Goal: Task Accomplishment & Management: Manage account settings

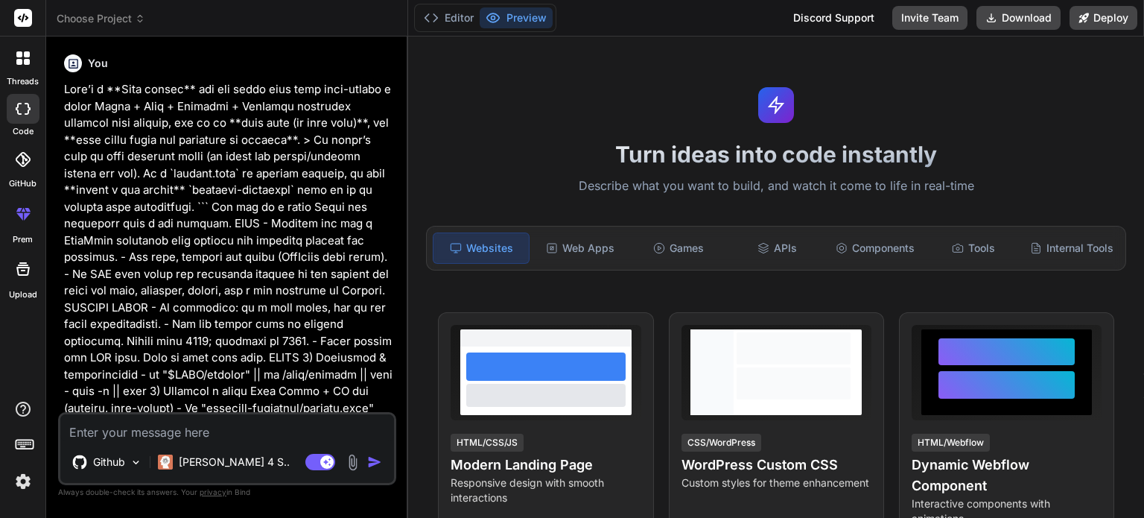
type textarea "x"
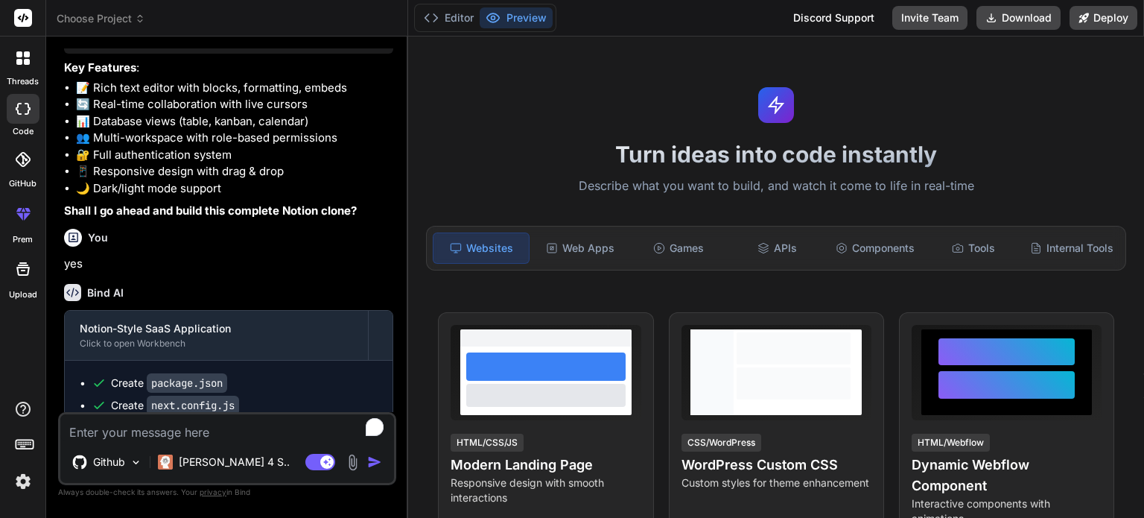
scroll to position [4499, 0]
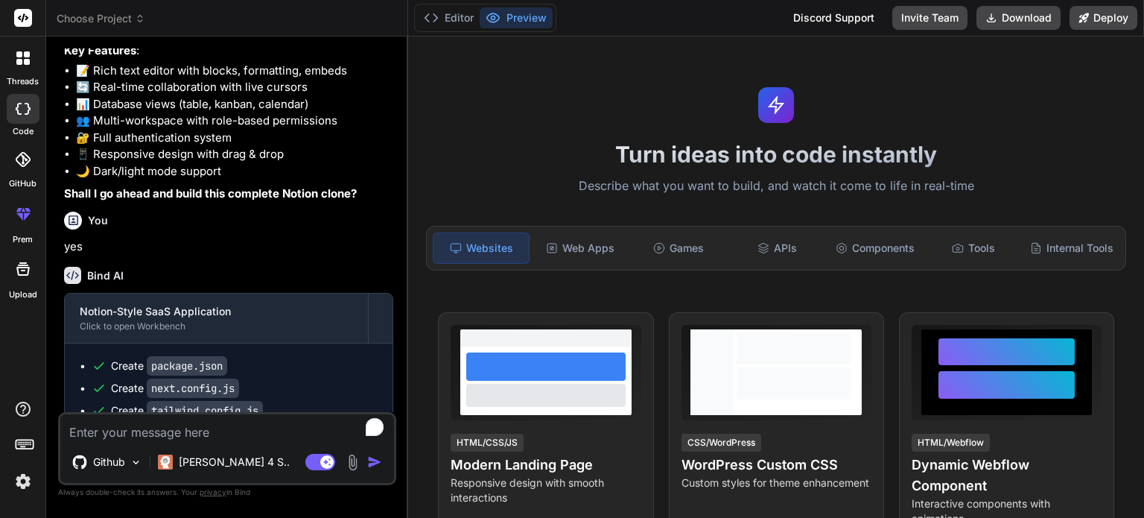
click at [18, 13] on rect at bounding box center [23, 18] width 18 height 18
click at [19, 480] on img at bounding box center [22, 480] width 25 height 25
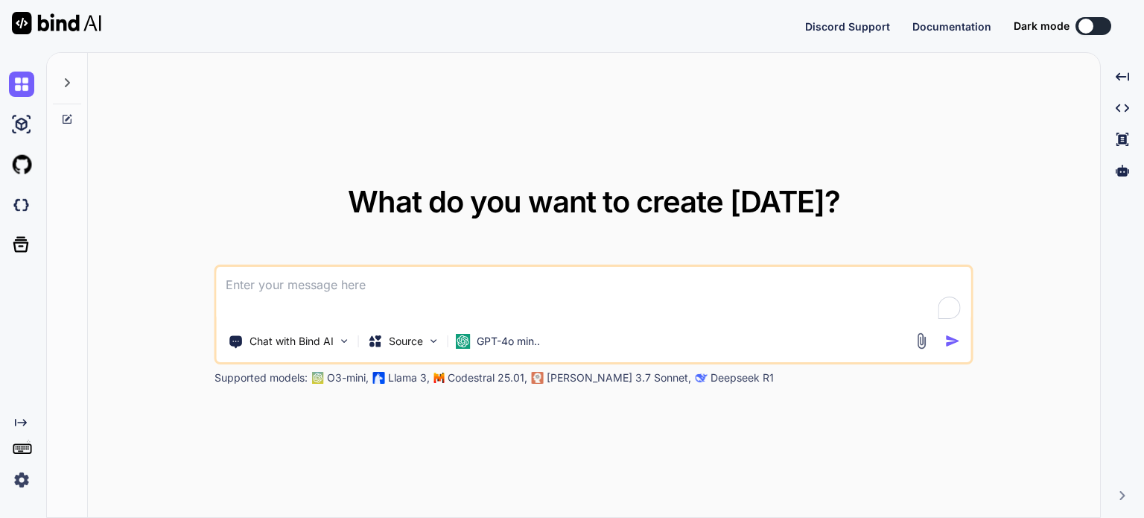
click at [16, 476] on img at bounding box center [21, 479] width 25 height 25
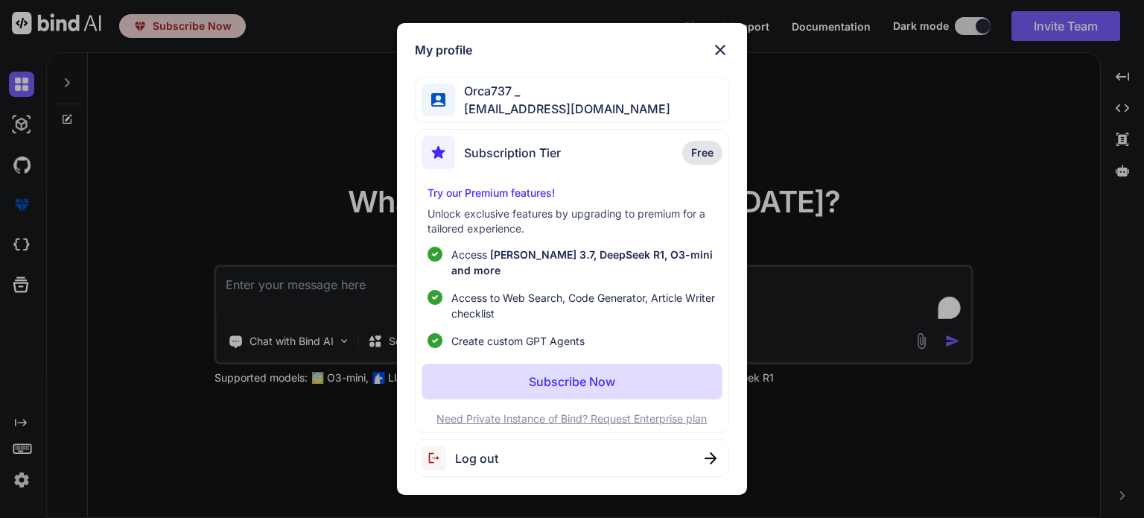
click at [715, 56] on img at bounding box center [720, 50] width 18 height 18
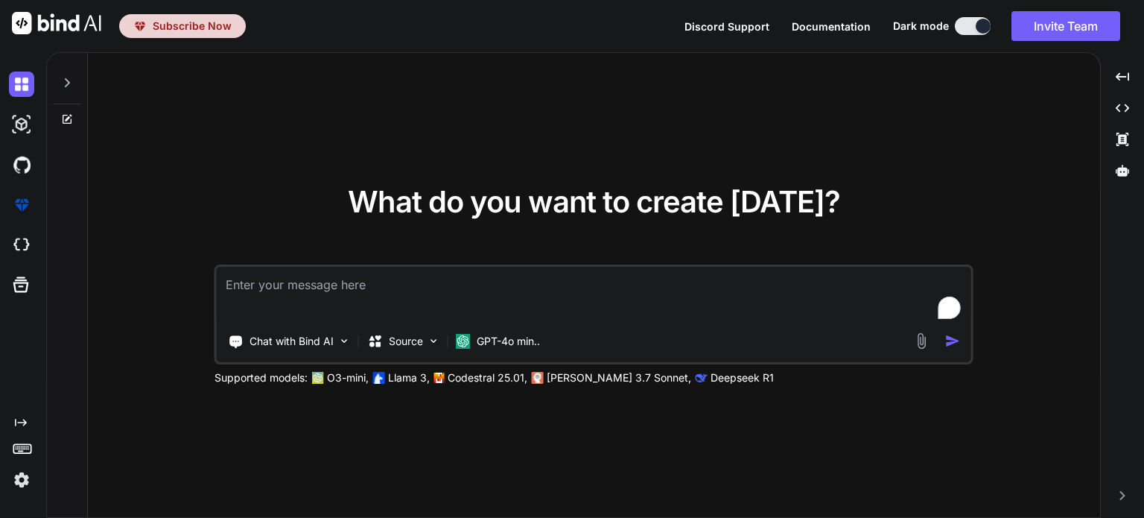
click at [23, 483] on img at bounding box center [21, 479] width 25 height 25
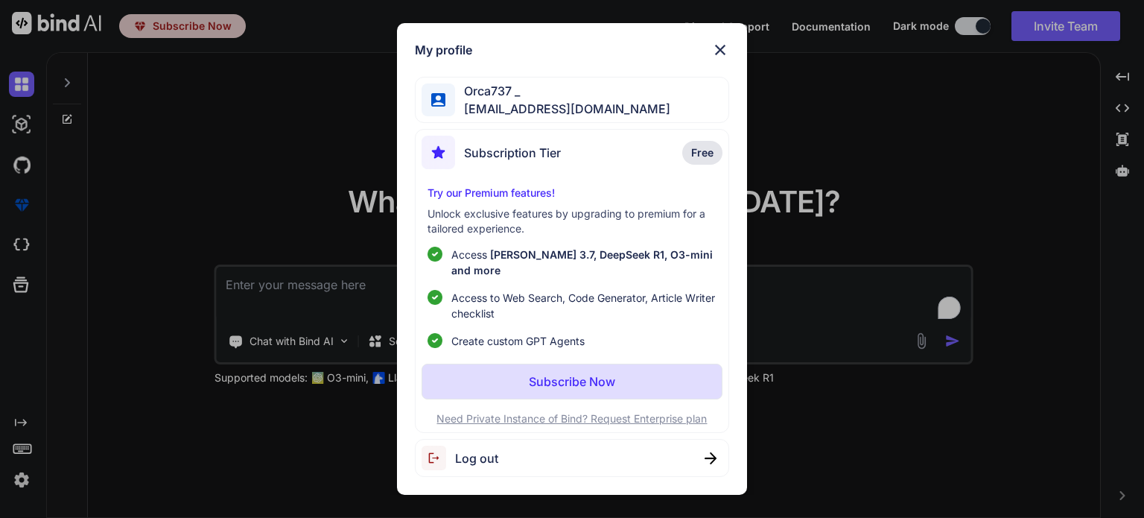
click at [1067, 425] on div "My profile Orca737 _ aboudindustries@gmail.com Subscription Tier Free Try our P…" at bounding box center [572, 259] width 1144 height 518
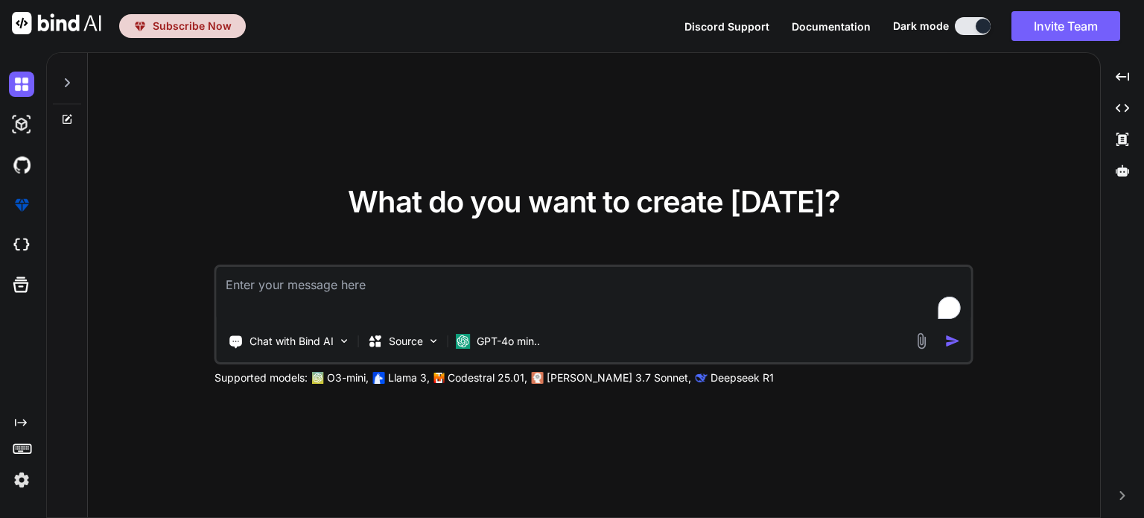
click at [54, 29] on img at bounding box center [56, 23] width 89 height 22
click at [31, 128] on img at bounding box center [21, 124] width 25 height 25
type textarea "x"
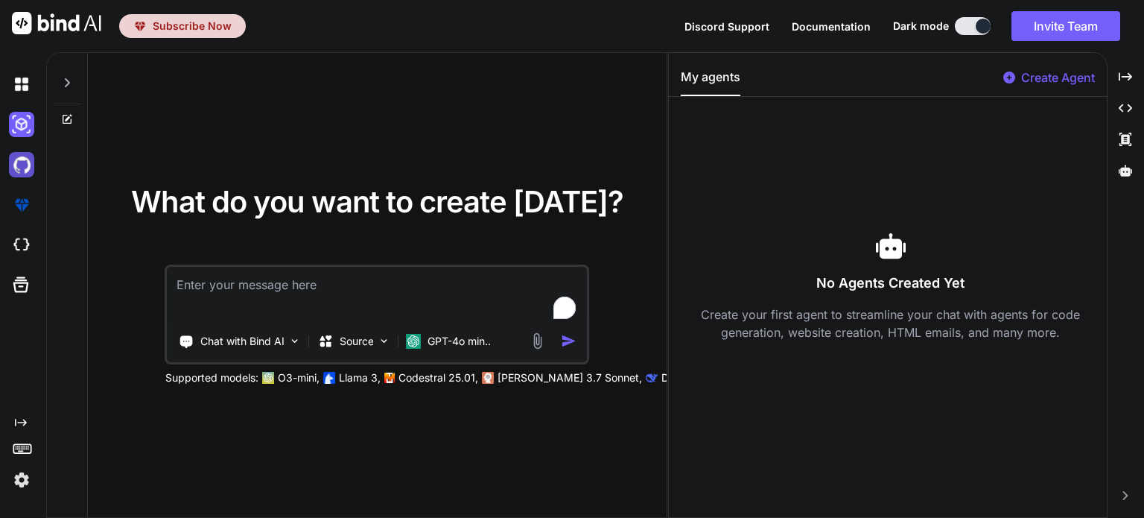
click at [24, 156] on img at bounding box center [21, 164] width 25 height 25
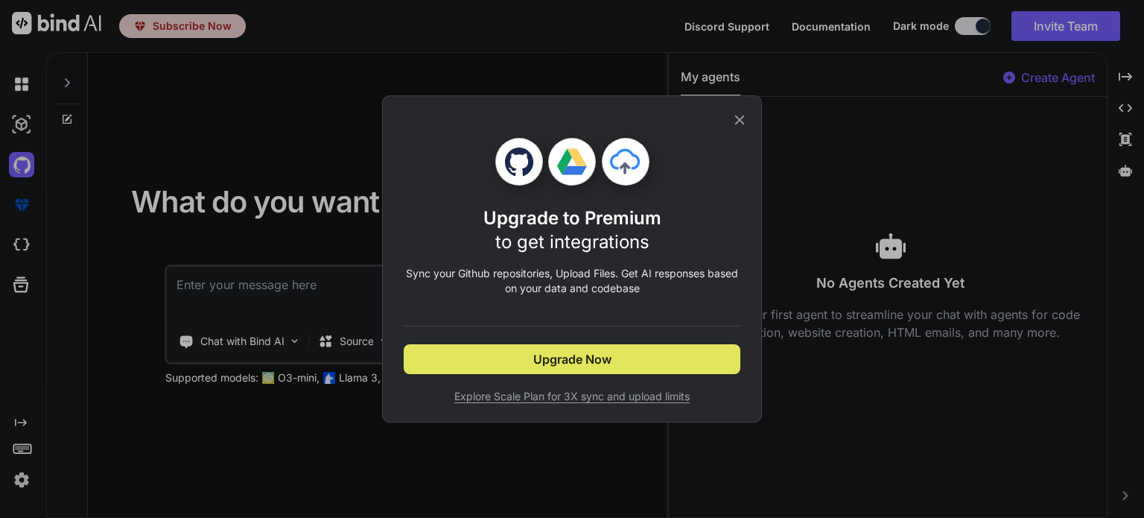
click at [593, 347] on button "Upgrade Now" at bounding box center [572, 359] width 337 height 30
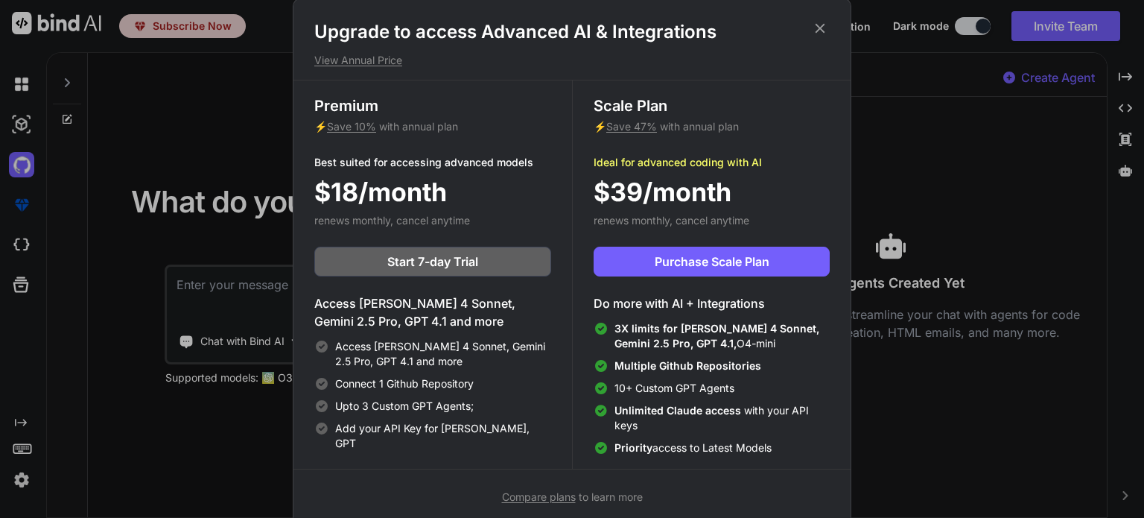
click at [822, 25] on icon at bounding box center [821, 28] width 10 height 10
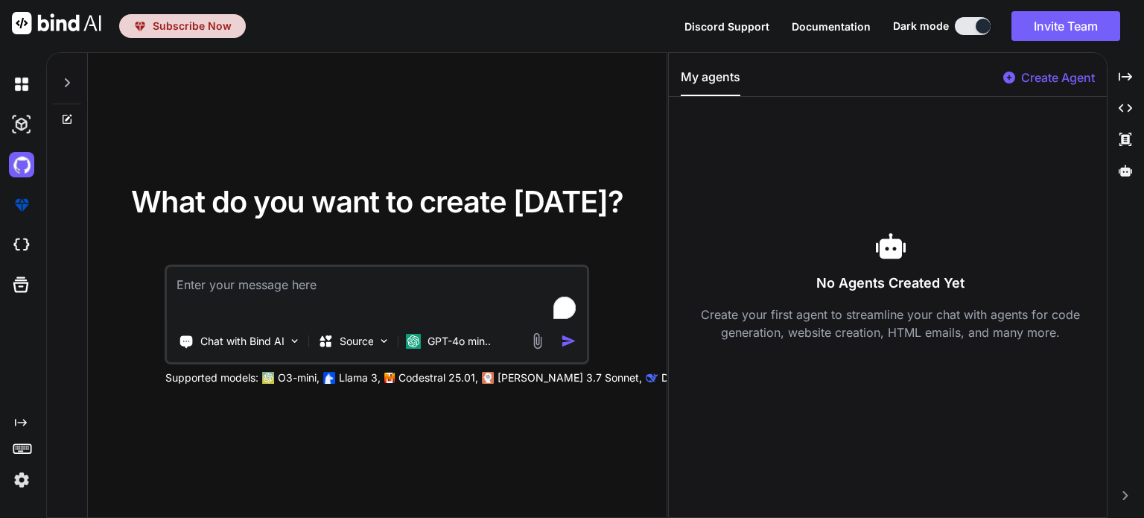
click at [12, 479] on img at bounding box center [21, 479] width 25 height 25
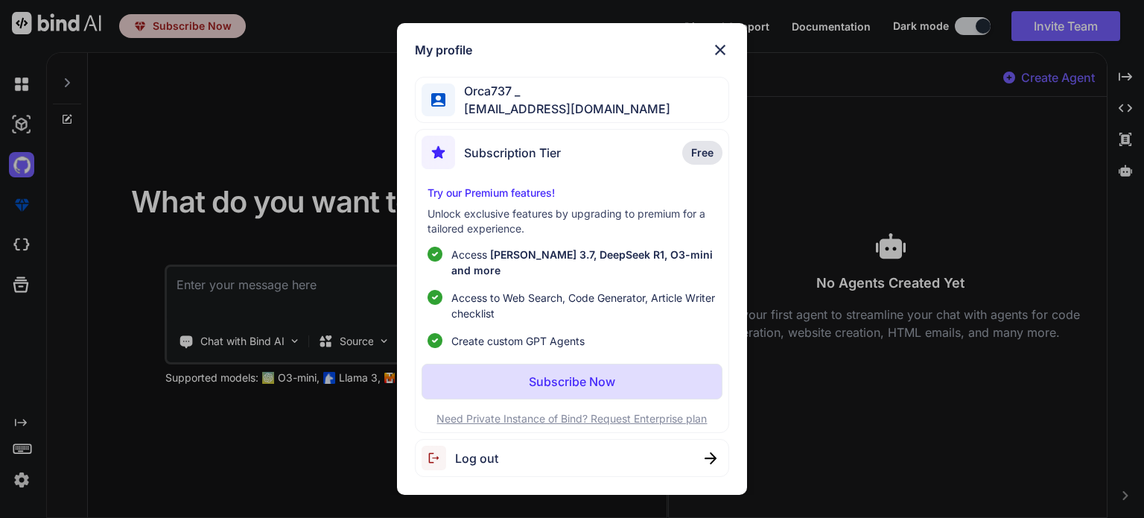
click at [725, 55] on img at bounding box center [720, 50] width 18 height 18
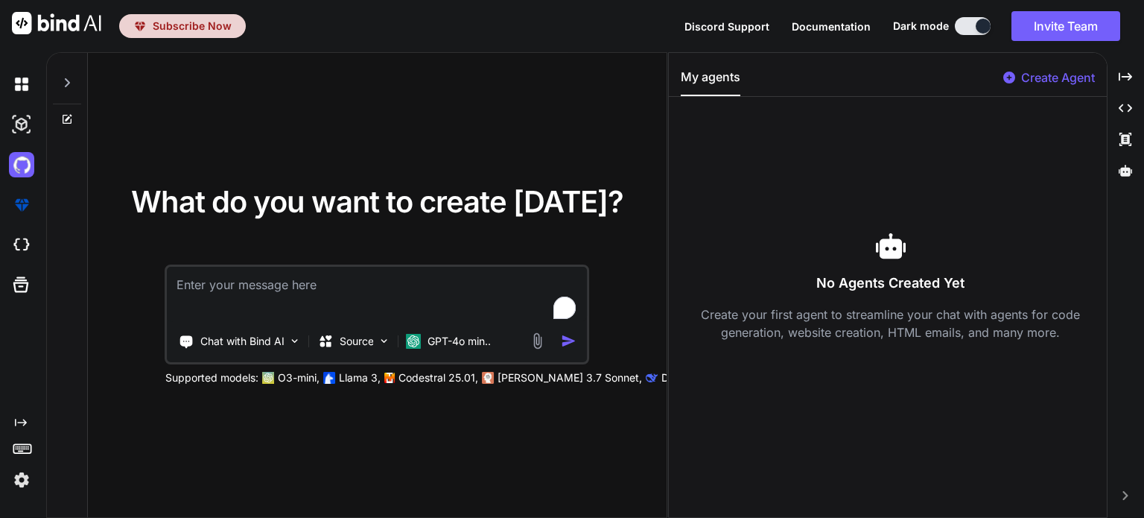
click at [1120, 489] on div "Created with Pixso. Created with Pixso. Created with Pixso. Created with Pixso." at bounding box center [1125, 291] width 25 height 454
click at [1123, 495] on icon "Created with Pixso." at bounding box center [1125, 495] width 9 height 9
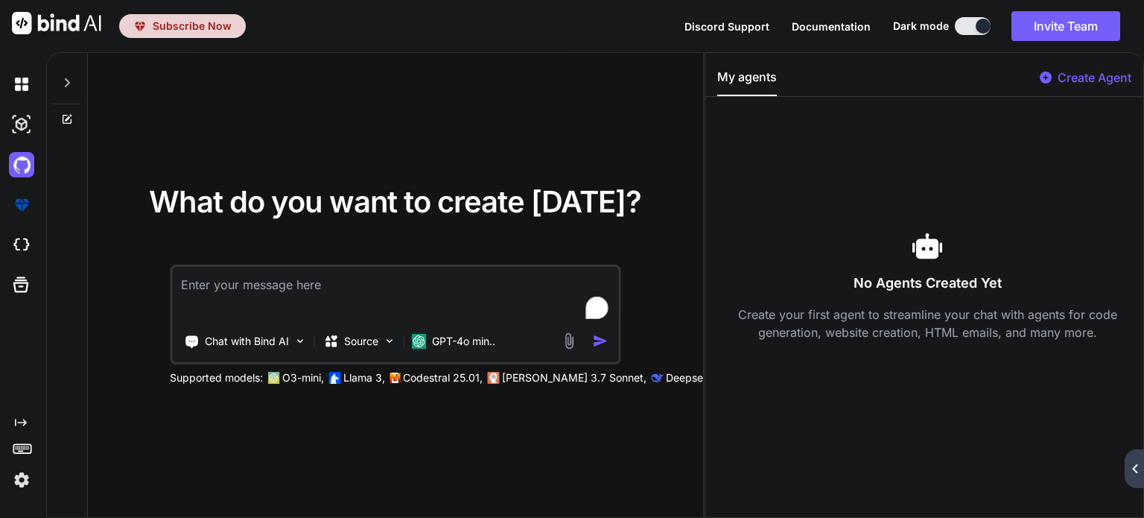
click at [31, 25] on img at bounding box center [56, 23] width 89 height 22
